Goal: Task Accomplishment & Management: Manage account settings

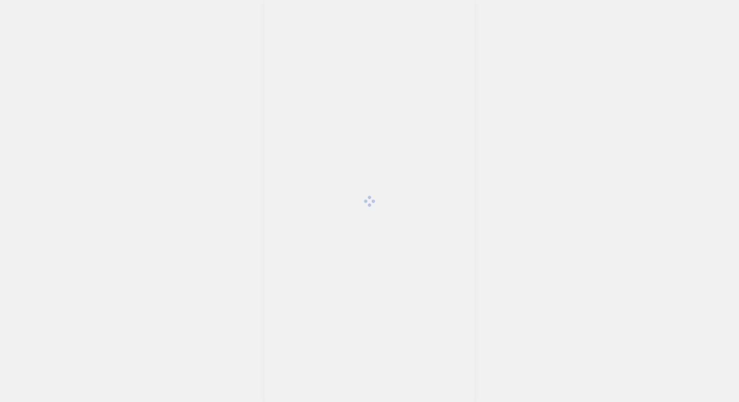
scroll to position [1737, 0]
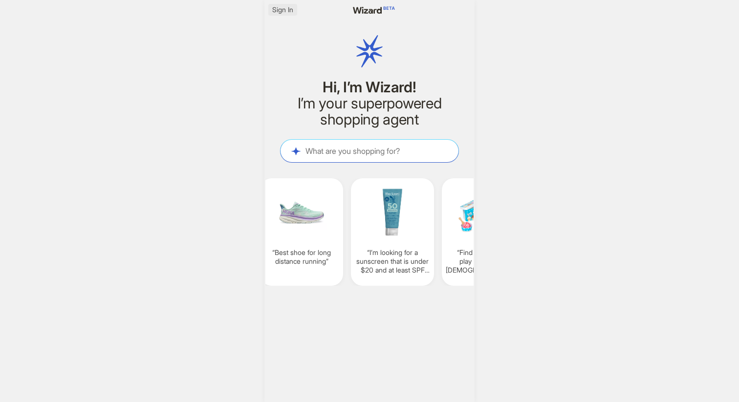
click at [281, 13] on span "Sign In" at bounding box center [282, 9] width 21 height 9
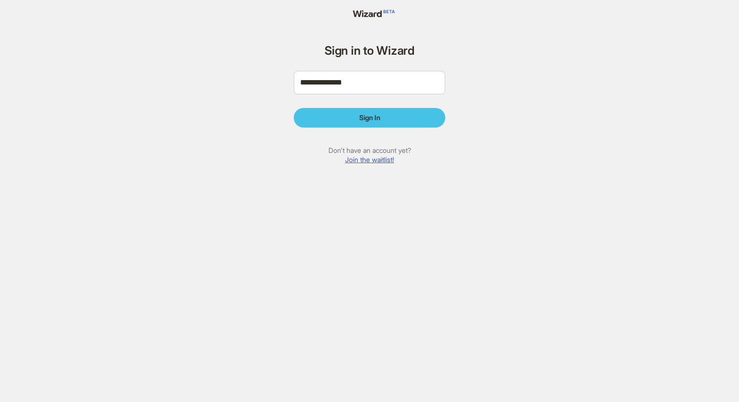
click at [363, 118] on span "Sign In" at bounding box center [369, 117] width 21 height 9
